Goal: Task Accomplishment & Management: Manage account settings

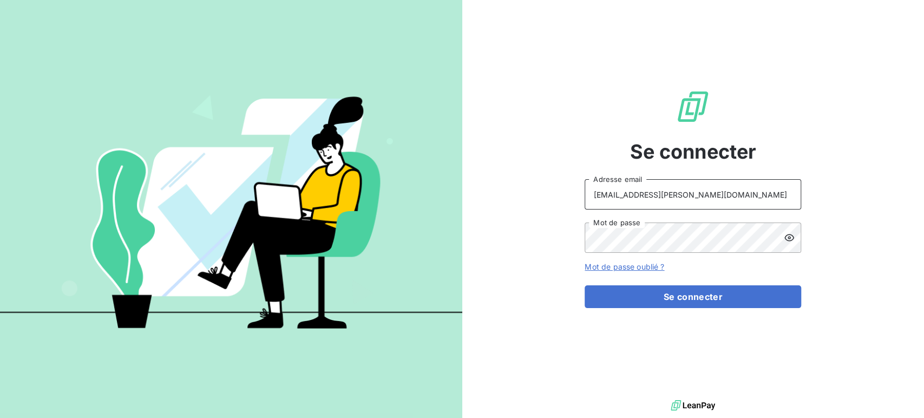
click at [734, 200] on input "[EMAIL_ADDRESS][PERSON_NAME][DOMAIN_NAME]" at bounding box center [693, 194] width 217 height 30
type input "[EMAIL_ADDRESS][PERSON_NAME][DOMAIN_NAME]"
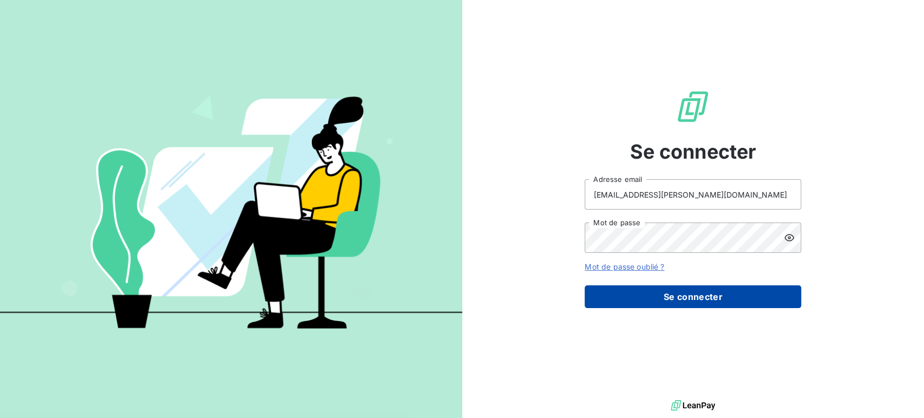
click at [684, 300] on button "Se connecter" at bounding box center [693, 296] width 217 height 23
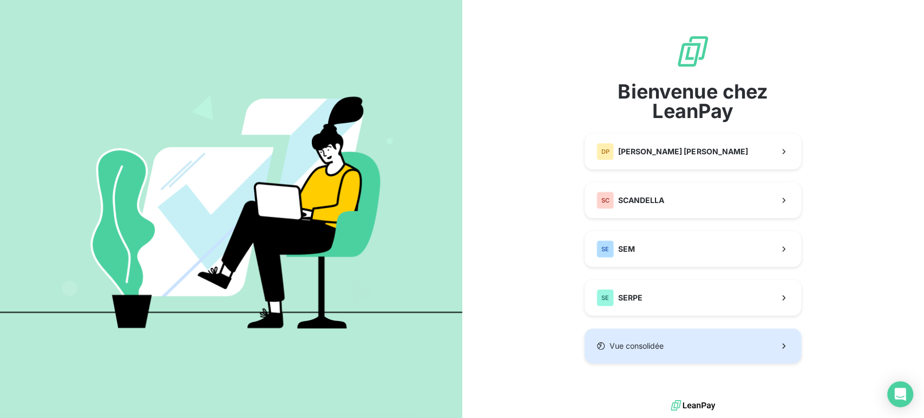
click at [674, 345] on button "Vue consolidée" at bounding box center [693, 346] width 217 height 35
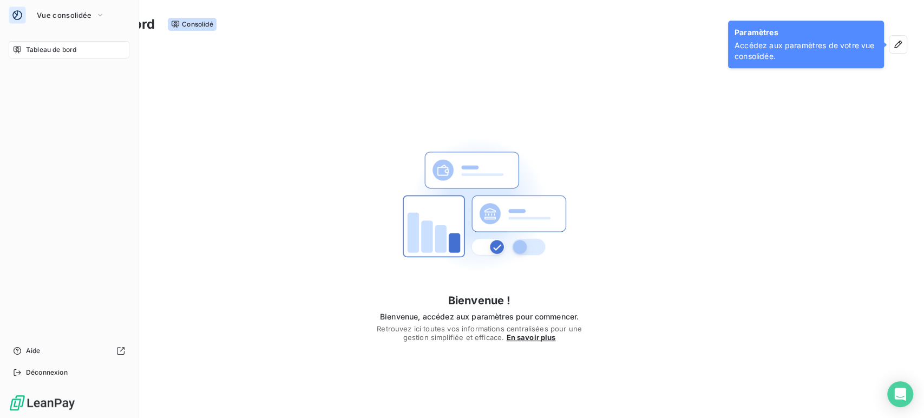
click at [43, 46] on span "Tableau de bord" at bounding box center [51, 50] width 50 height 10
click at [58, 14] on span "Vue consolidée" at bounding box center [64, 15] width 55 height 9
